Goal: Obtain resource: Download file/media

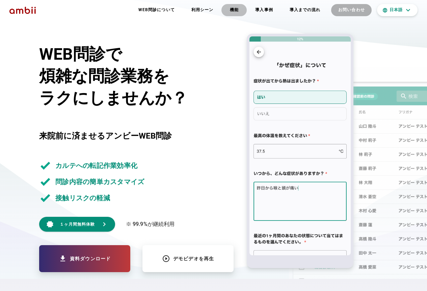
click at [231, 13] on button "機能" at bounding box center [233, 10] width 25 height 12
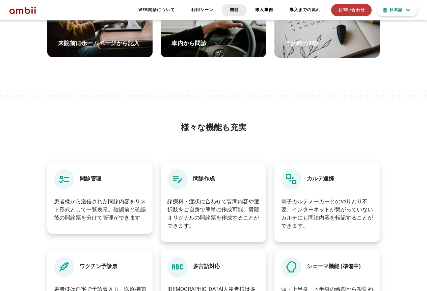
scroll to position [1509, 0]
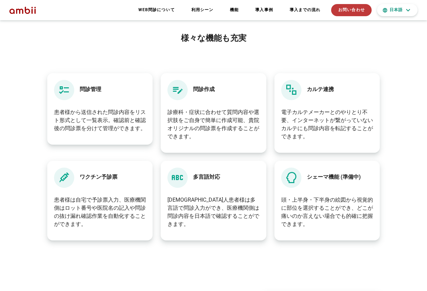
click at [191, 91] on div "問診作成" at bounding box center [213, 90] width 92 height 20
click at [314, 90] on h4 "カルテ連携" at bounding box center [320, 92] width 27 height 15
click at [77, 179] on div "ワクチン予診票" at bounding box center [100, 178] width 92 height 20
click at [203, 178] on h4 "多言語対応" at bounding box center [206, 180] width 27 height 15
click at [181, 176] on icon at bounding box center [177, 178] width 12 height 20
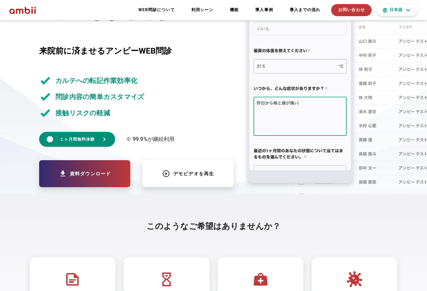
scroll to position [0, 0]
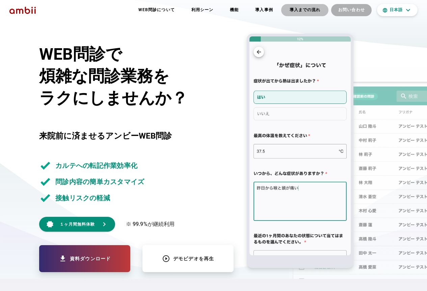
click at [297, 12] on b "導入までの流れ" at bounding box center [304, 10] width 31 height 6
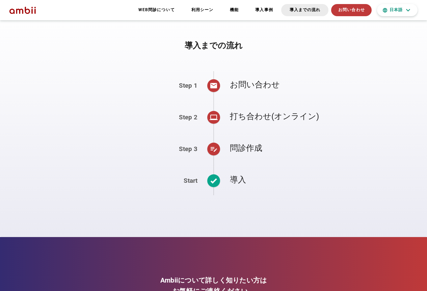
scroll to position [2717, 0]
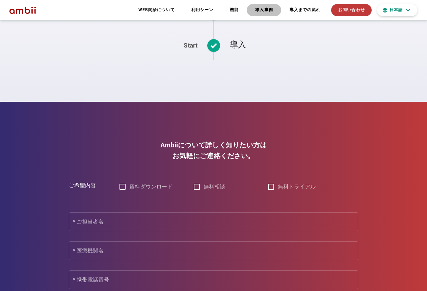
click at [271, 8] on b "導入事例" at bounding box center [264, 10] width 18 height 6
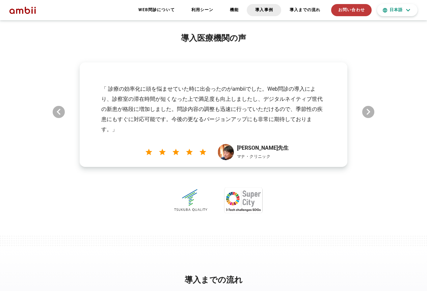
scroll to position [2480, 0]
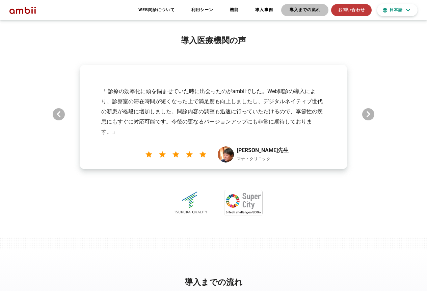
click at [293, 11] on b "導入までの流れ" at bounding box center [304, 10] width 31 height 6
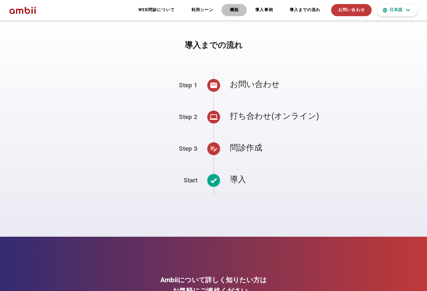
click at [232, 12] on b "機能" at bounding box center [234, 10] width 9 height 6
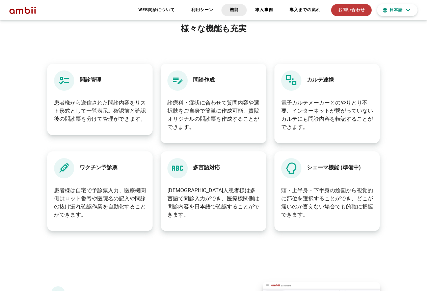
scroll to position [1509, 0]
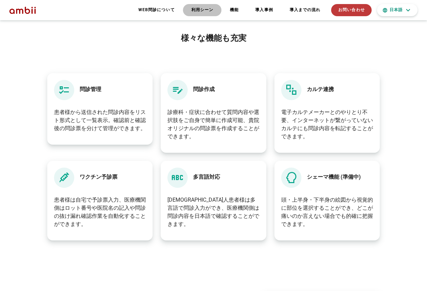
click at [213, 14] on button "利用シーン" at bounding box center [202, 10] width 38 height 12
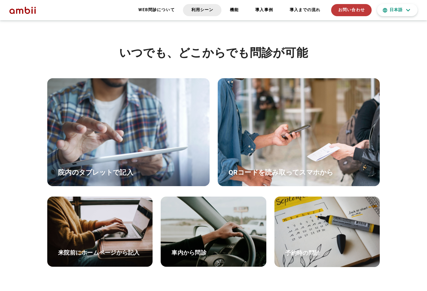
scroll to position [1210, 0]
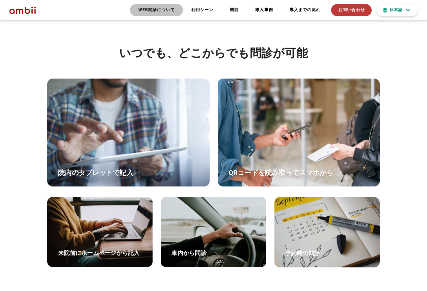
click at [164, 13] on b "WEB問診について" at bounding box center [156, 10] width 37 height 6
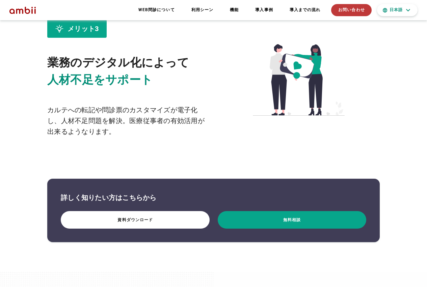
scroll to position [944, 0]
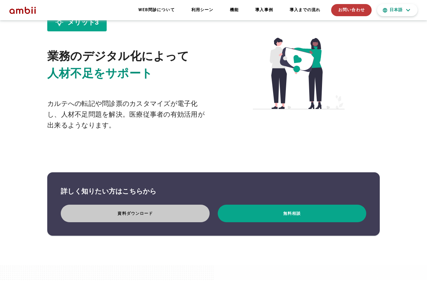
click at [117, 212] on span "資料ダウンロード" at bounding box center [135, 214] width 133 height 6
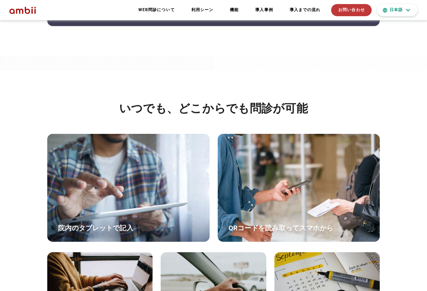
scroll to position [2954, 0]
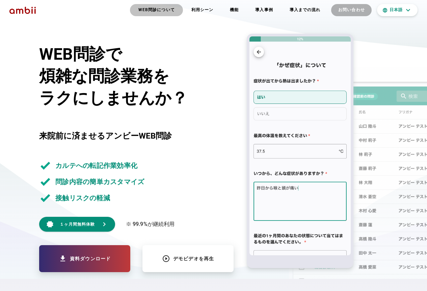
click at [155, 12] on b "WEB問診について" at bounding box center [156, 10] width 37 height 6
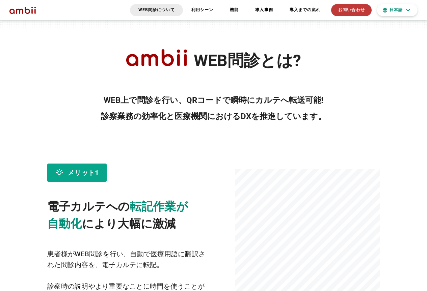
scroll to position [438, 0]
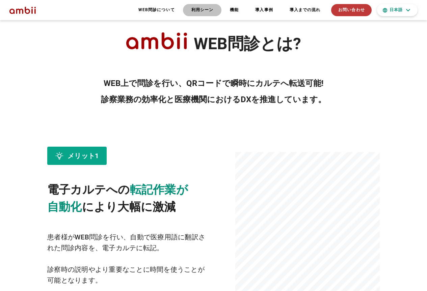
click at [205, 10] on b "利用シーン" at bounding box center [202, 10] width 22 height 6
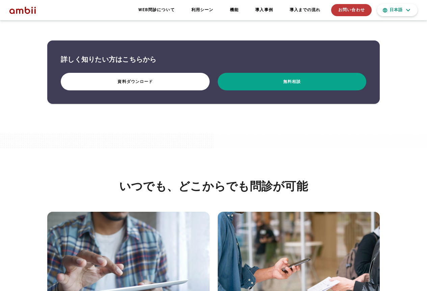
scroll to position [1041, 0]
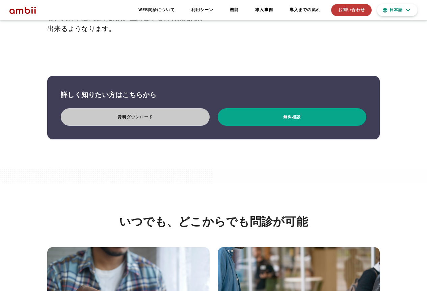
click at [166, 117] on span "資料ダウンロード" at bounding box center [135, 117] width 133 height 6
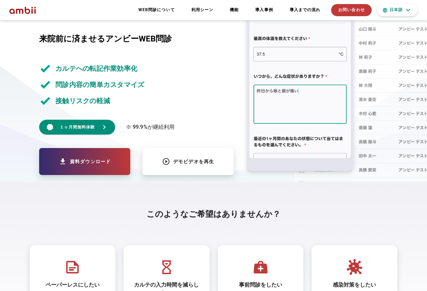
scroll to position [0, 0]
